Goal: Information Seeking & Learning: Learn about a topic

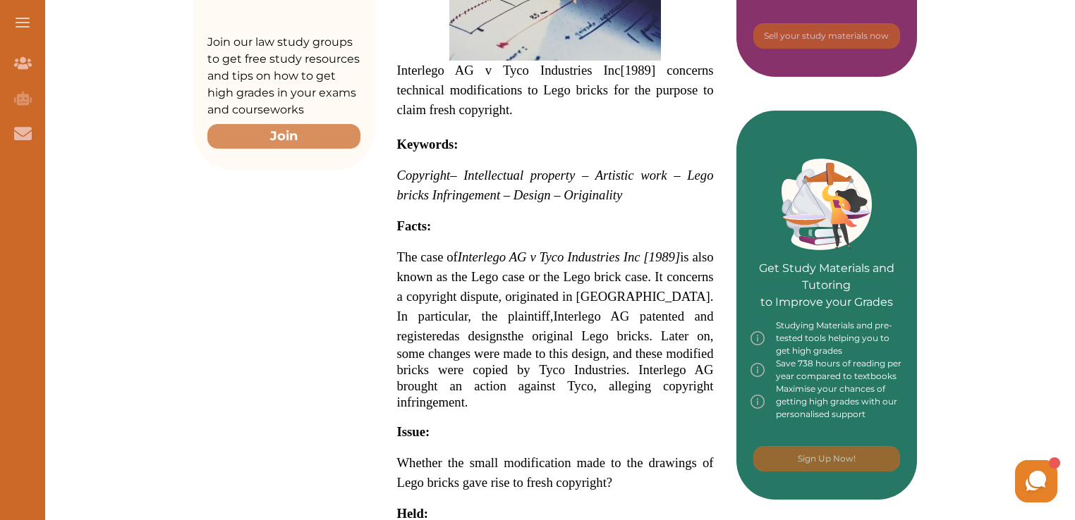
scroll to position [479, 0]
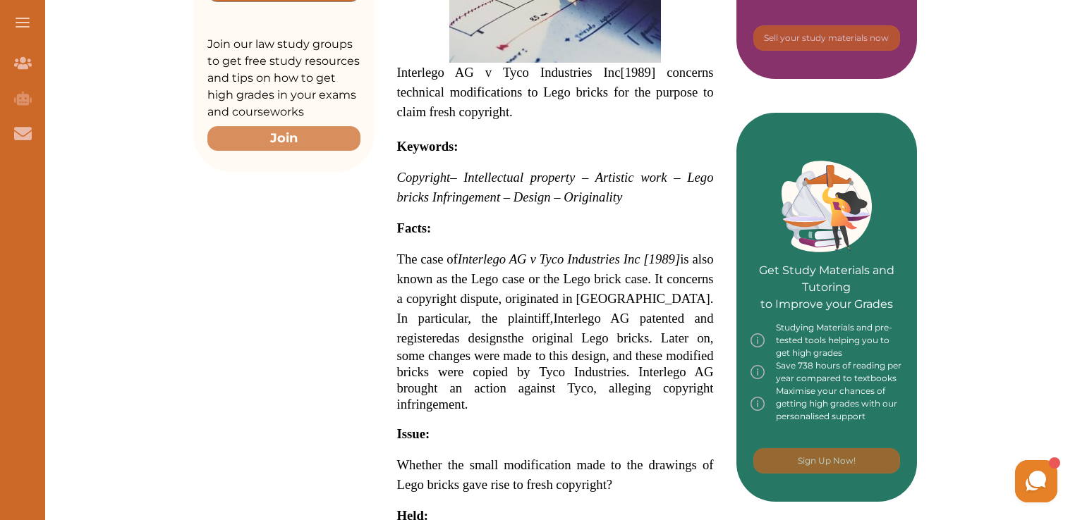
click at [404, 227] on strong "Facts:" at bounding box center [414, 228] width 35 height 15
click at [727, 128] on div "We do not allow selecting and copying of our content. You can get our subscript…" at bounding box center [537, 260] width 1075 height 520
drag, startPoint x: 401, startPoint y: 225, endPoint x: 503, endPoint y: 321, distance: 140.7
click at [503, 321] on p "Interlego AG v Tyco Industries Inc [1989] concerns technical modifications to L…" at bounding box center [555, 431] width 317 height 1018
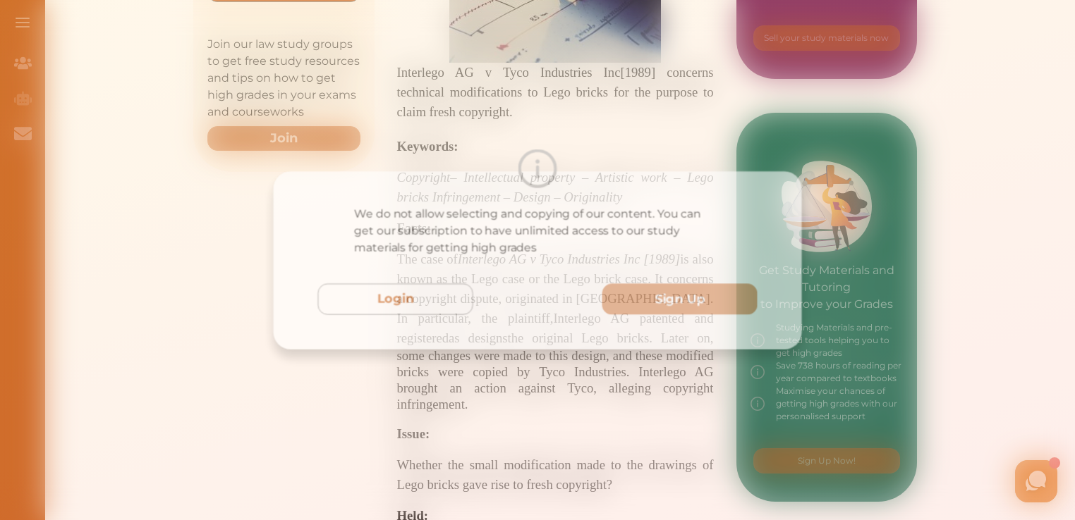
click at [847, 487] on div "We do not allow selecting and copying of our content. You can get our subscript…" at bounding box center [537, 260] width 1075 height 520
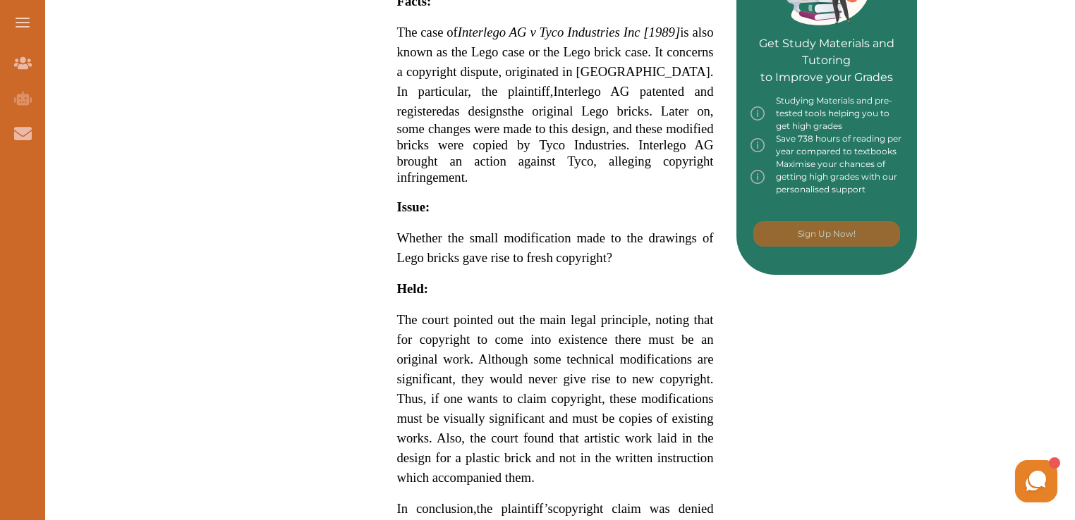
scroll to position [709, 0]
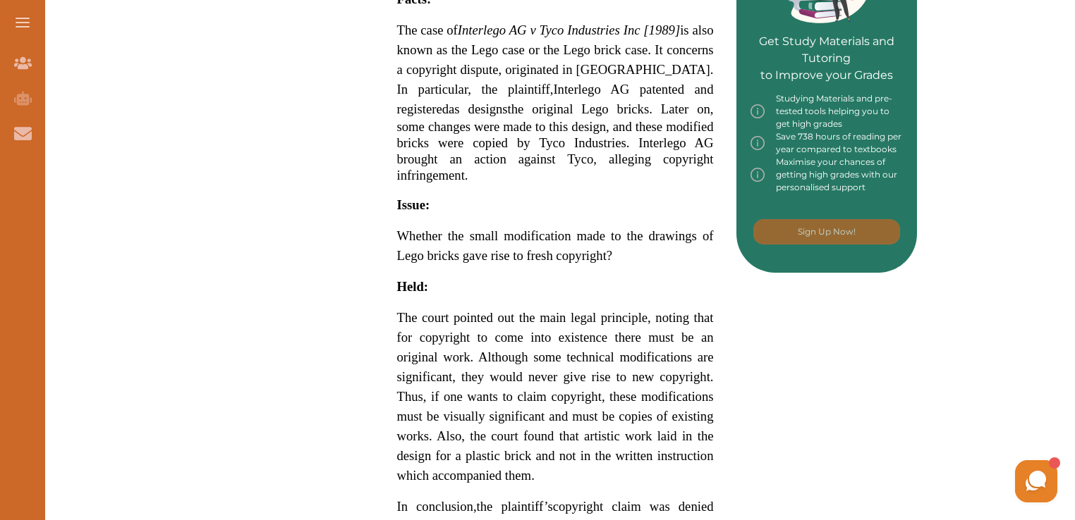
click at [752, 393] on div "Want to secure high grades in [GEOGRAPHIC_DATA] Intellectual Property Law ? We’…" at bounding box center [554, 148] width 723 height 1352
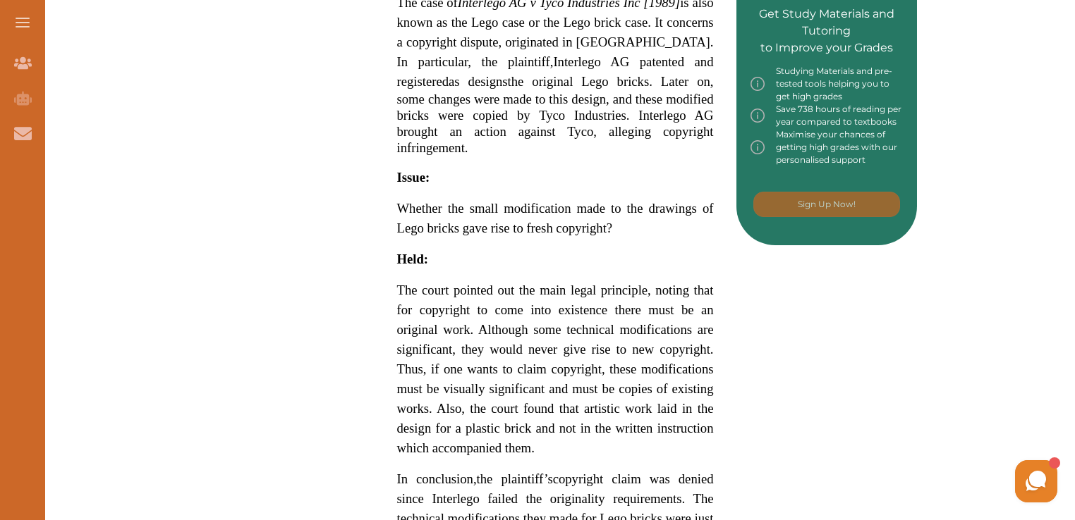
scroll to position [737, 0]
